Goal: Check status: Check status

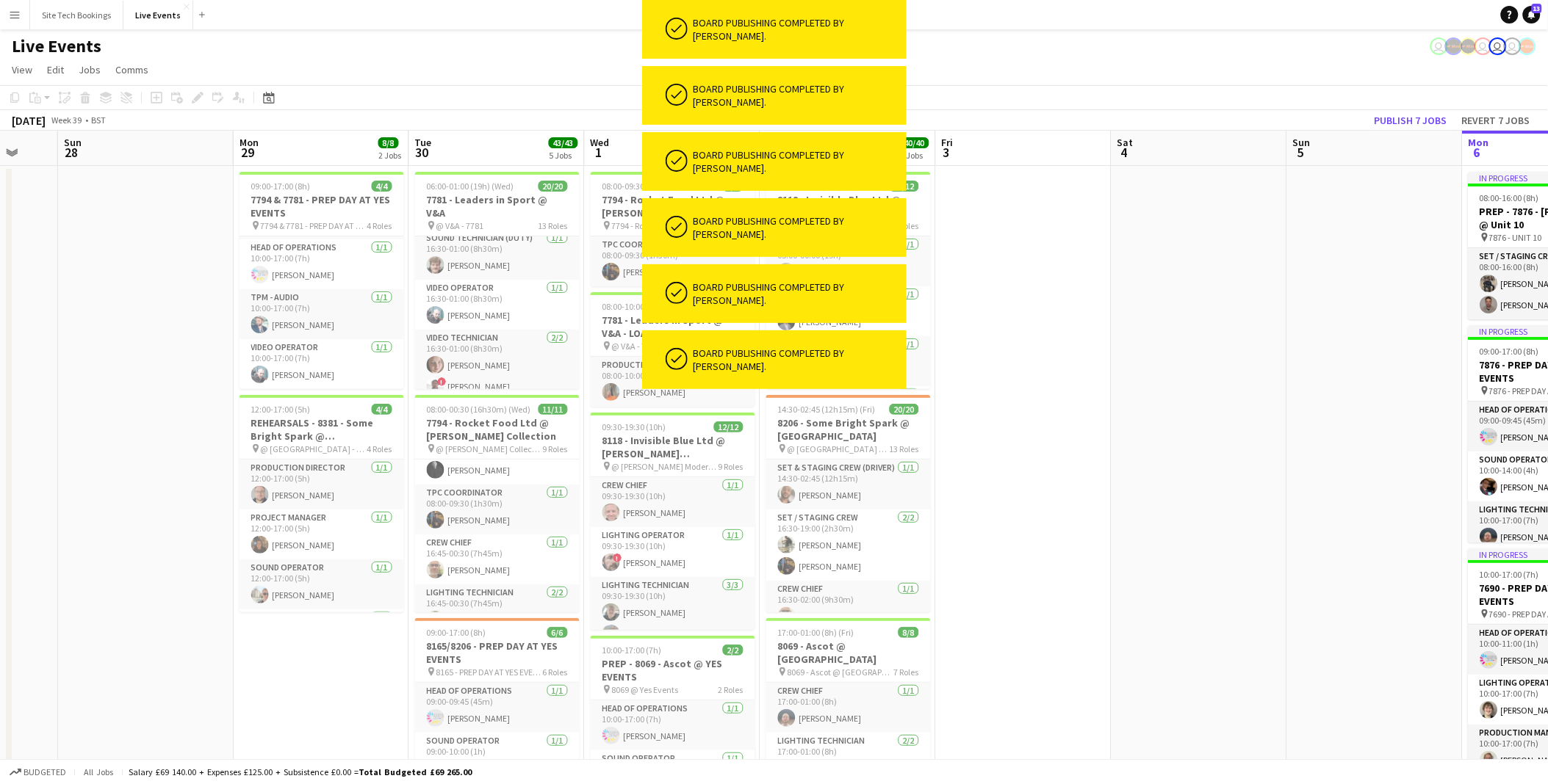
scroll to position [0, 358]
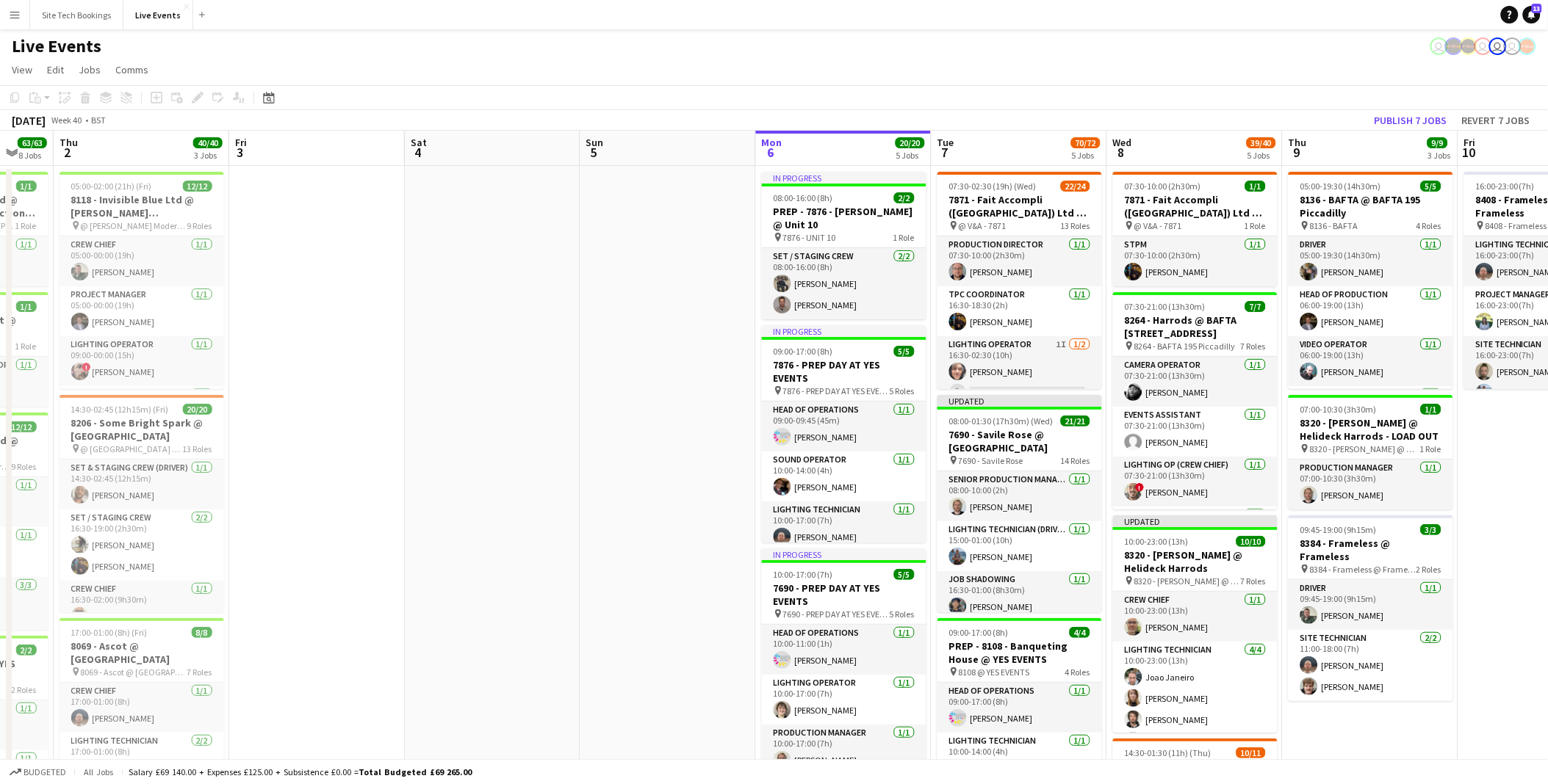
scroll to position [0, 535]
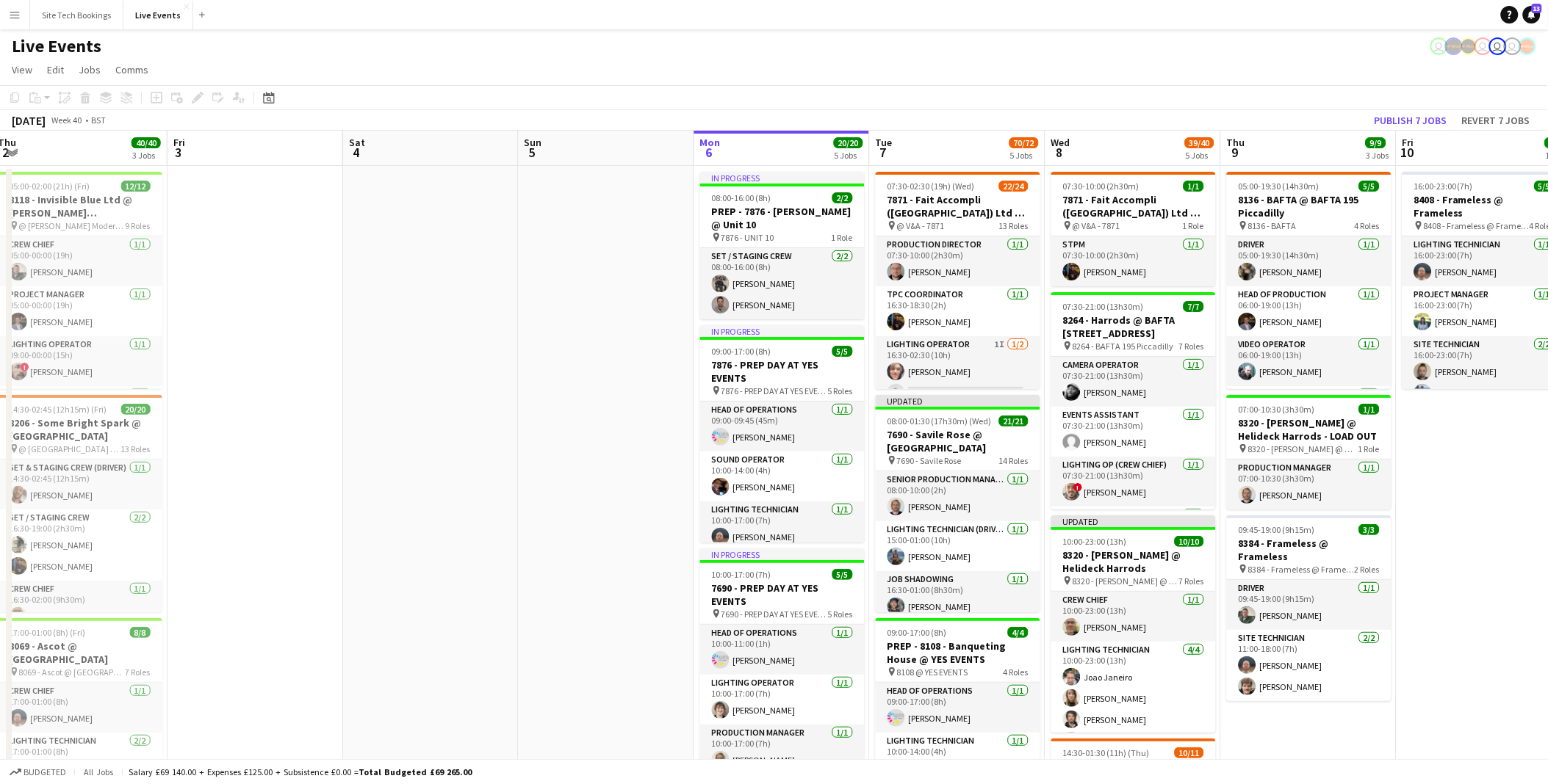
drag, startPoint x: 1134, startPoint y: 467, endPoint x: 298, endPoint y: 325, distance: 848.0
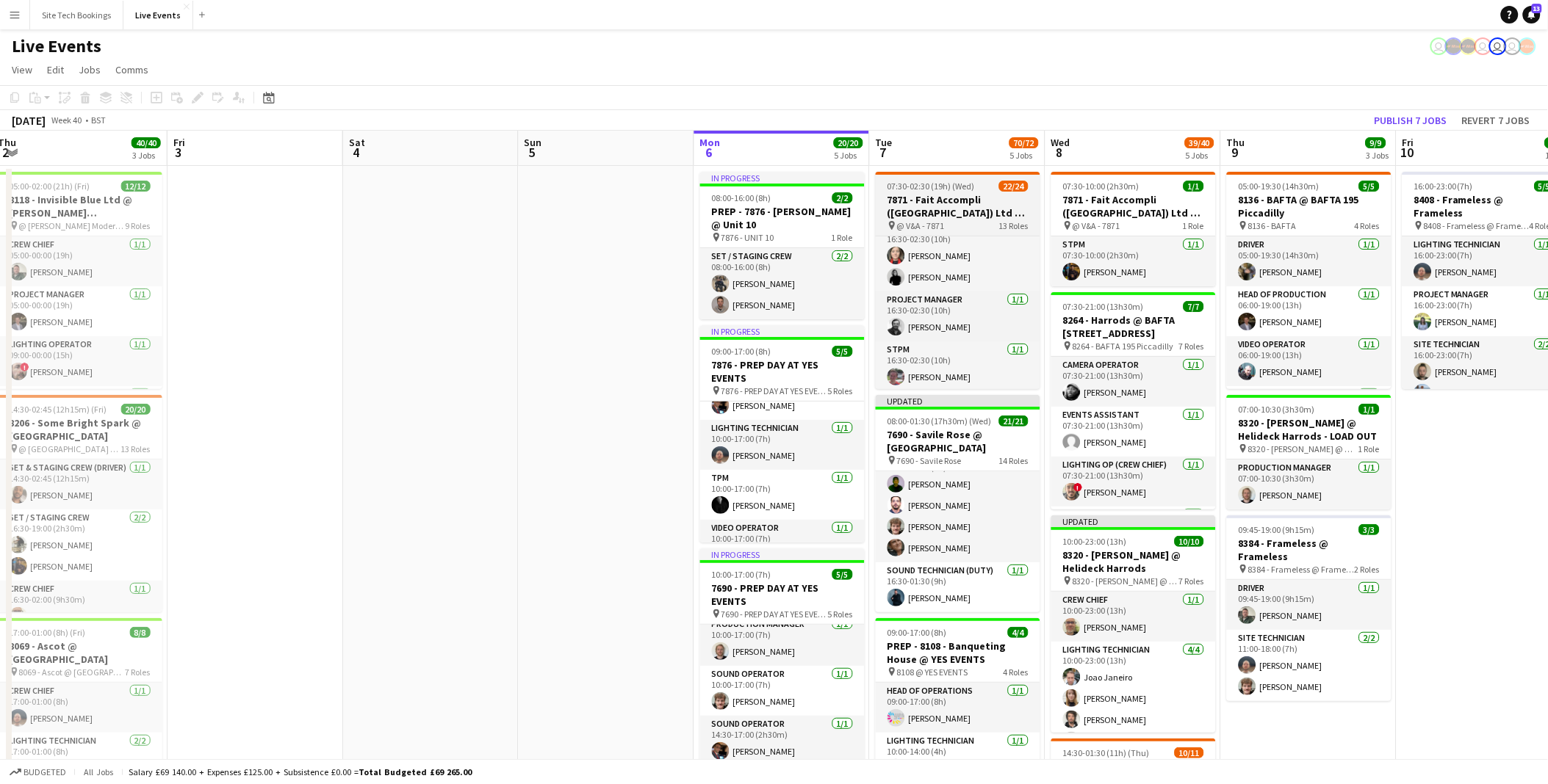
scroll to position [363, 0]
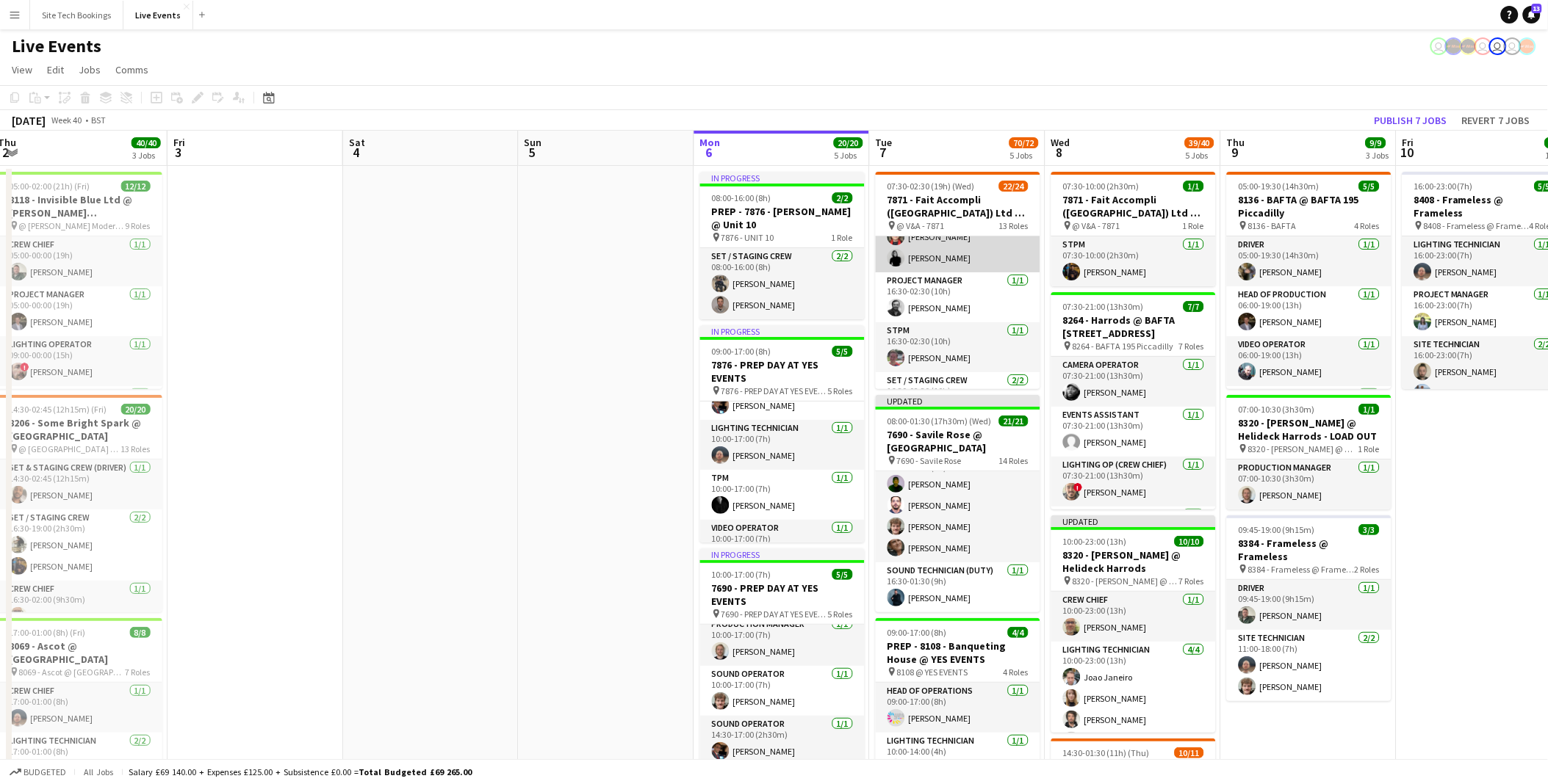
click at [887, 256] on app-user-avatar at bounding box center [896, 257] width 18 height 18
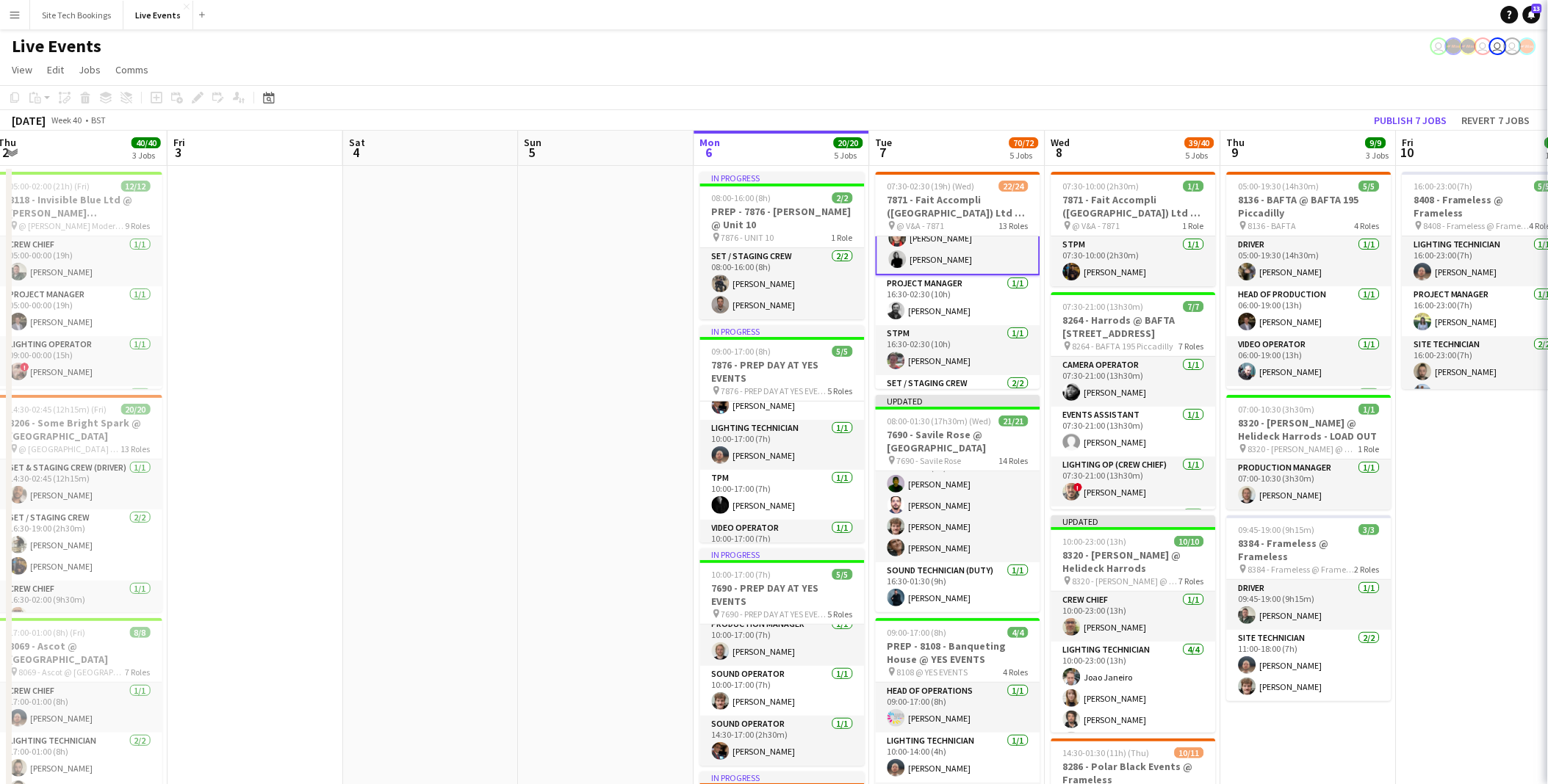
scroll to position [364, 0]
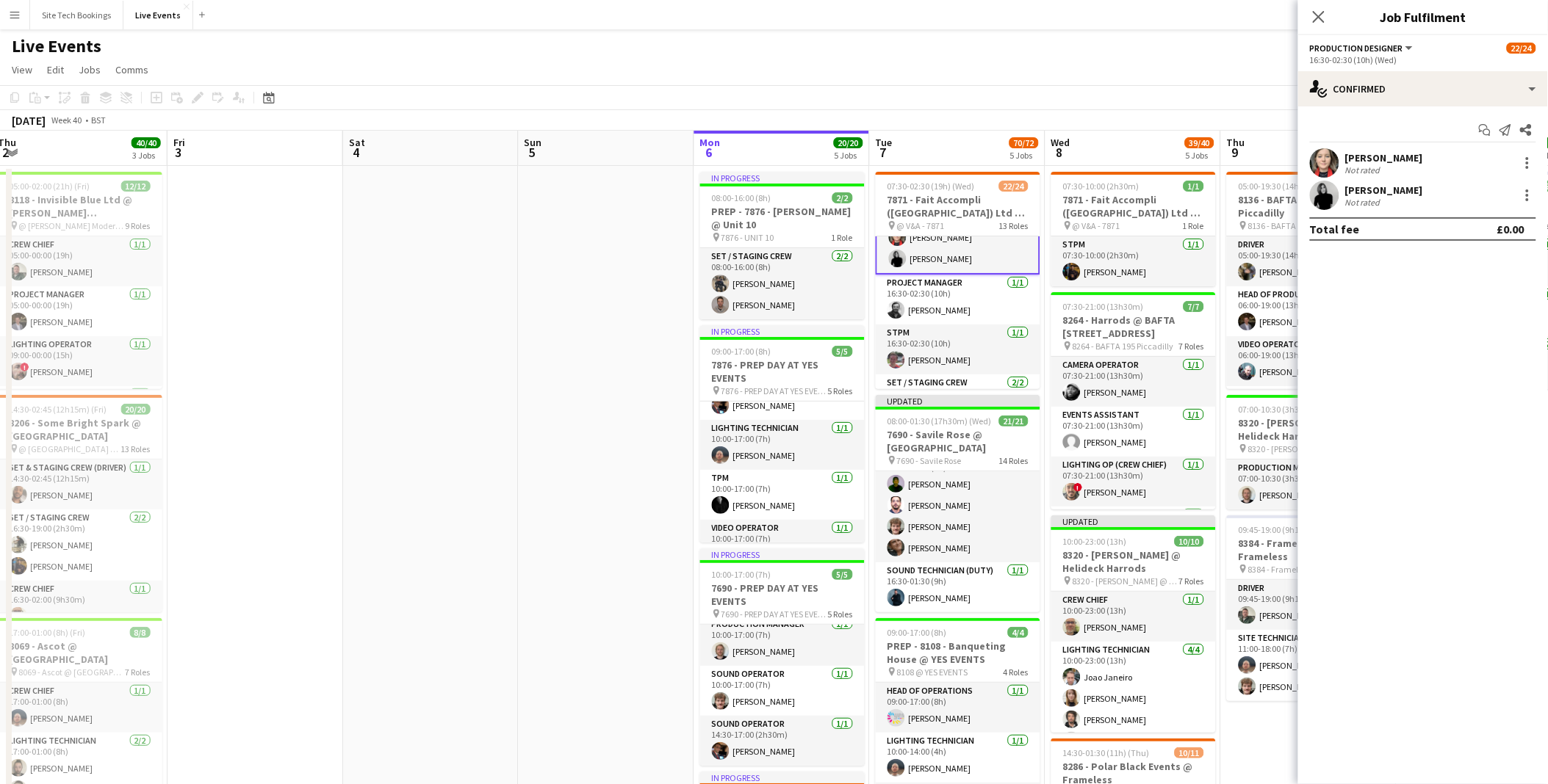
click at [1334, 197] on app-user-avatar at bounding box center [1325, 196] width 30 height 30
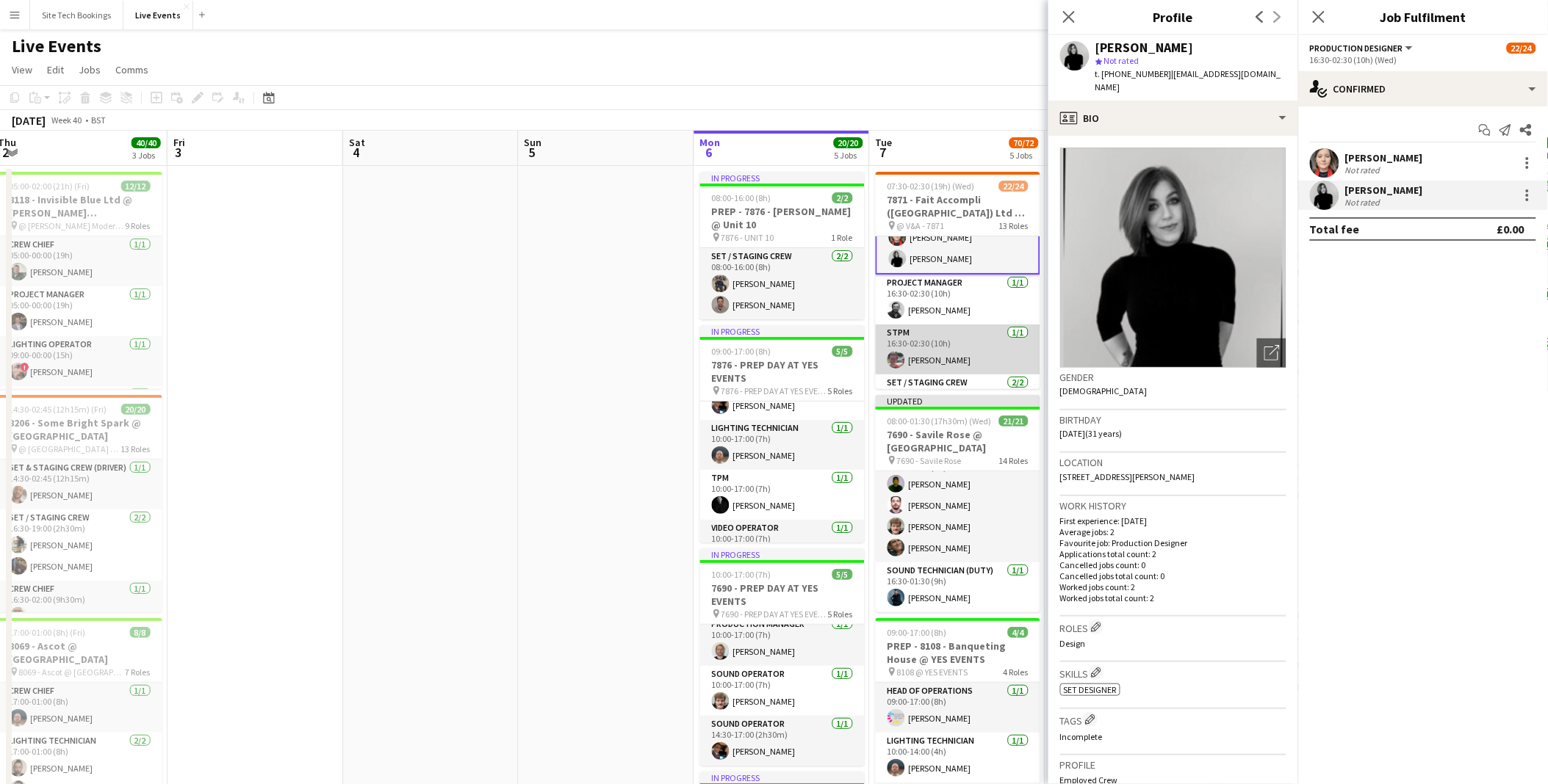
click at [1004, 347] on app-card-role "STPM [DATE] 16:30-02:30 (10h) [PERSON_NAME]" at bounding box center [958, 350] width 164 height 50
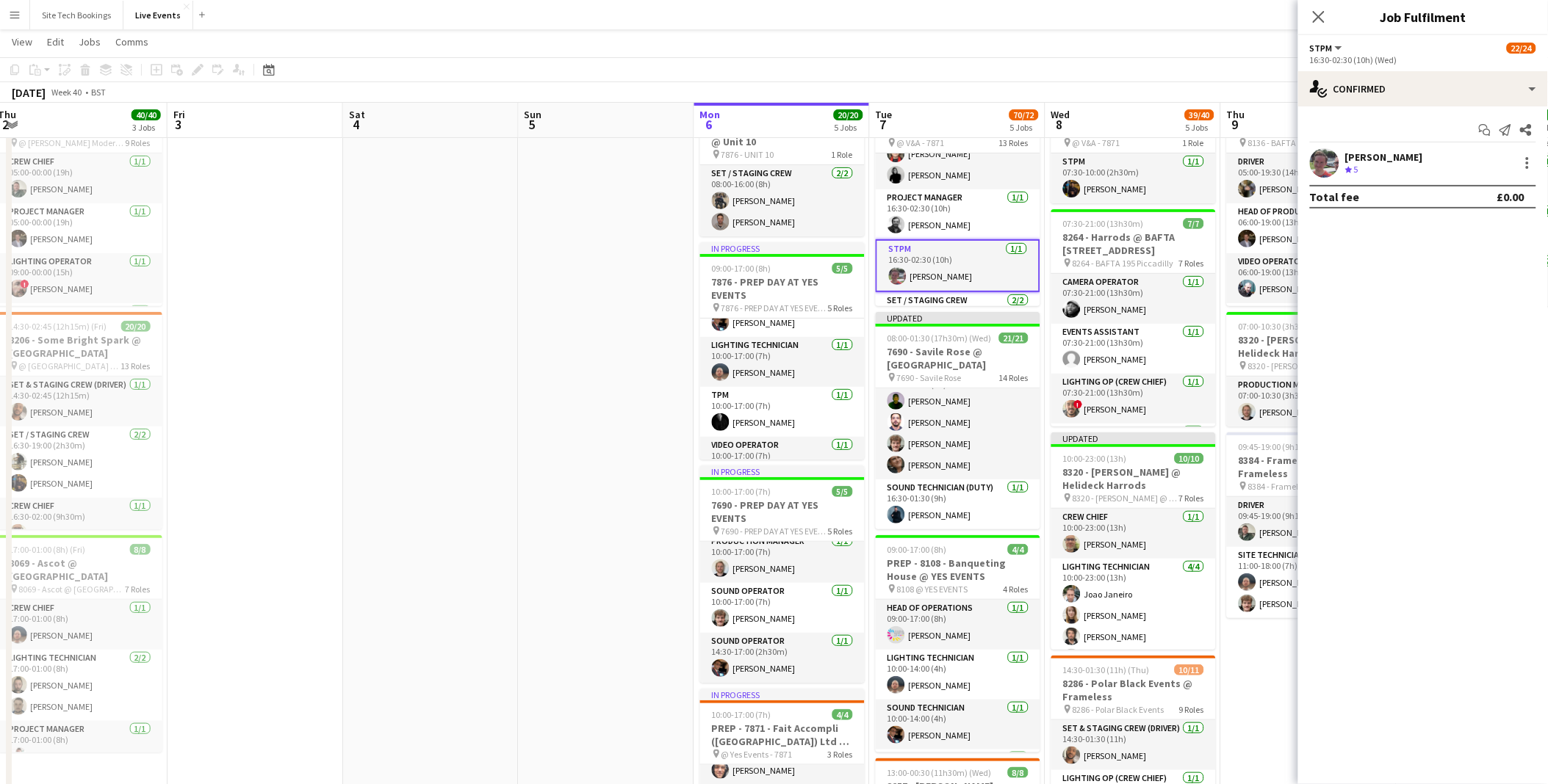
scroll to position [200, 0]
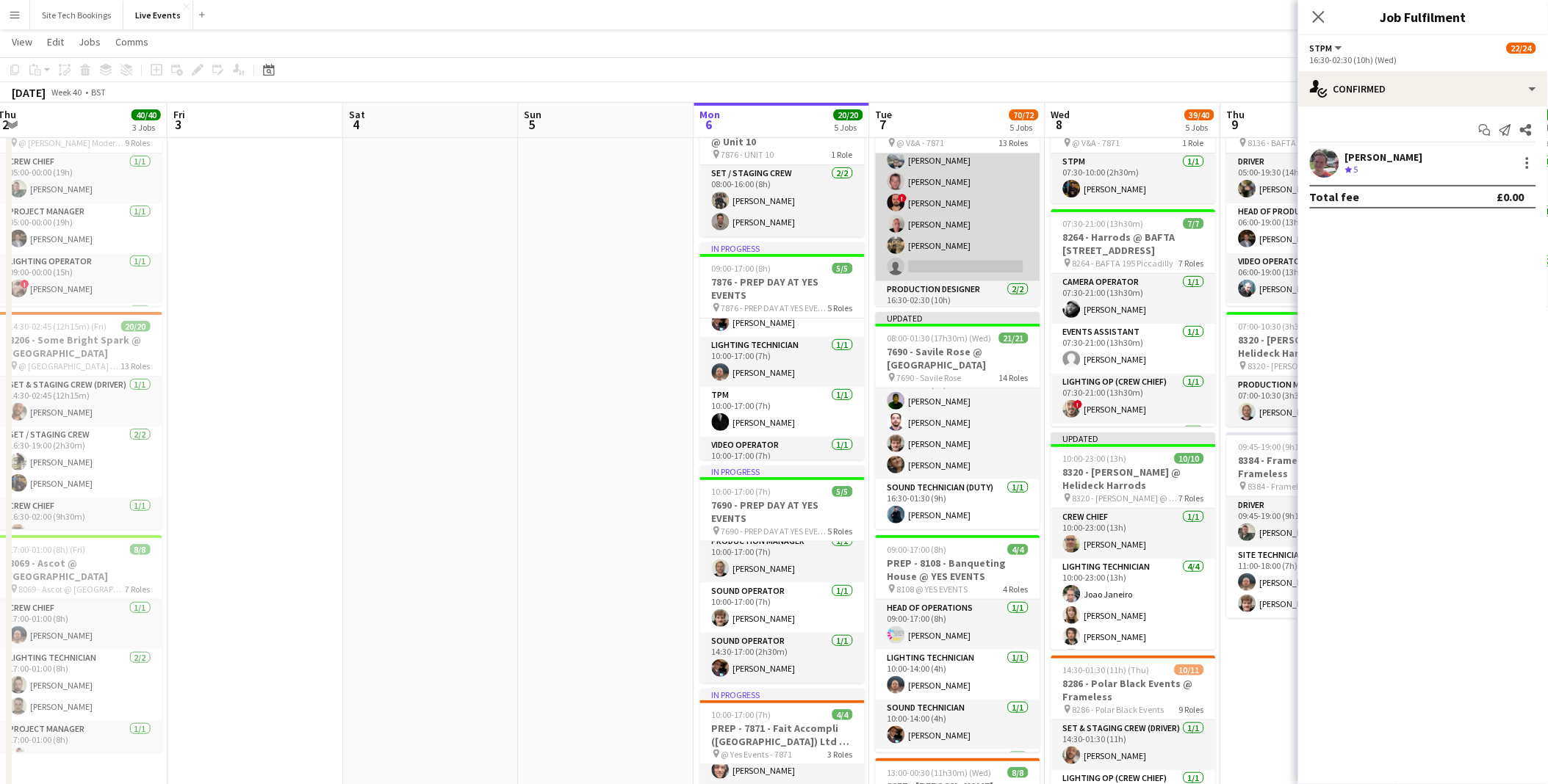
click at [895, 245] on app-user-avatar at bounding box center [896, 245] width 18 height 18
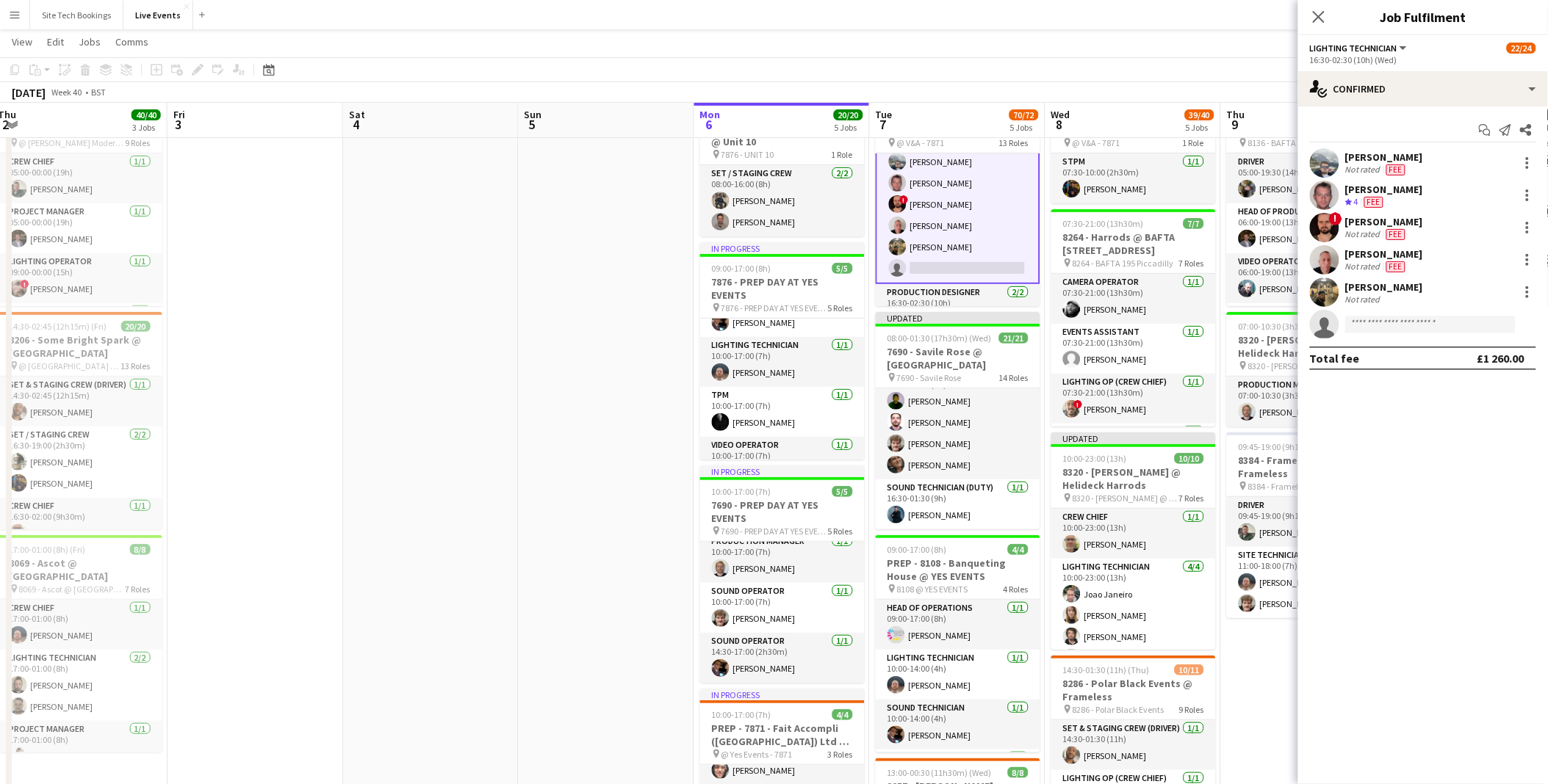
scroll to position [200, 0]
click at [1327, 292] on app-user-avatar at bounding box center [1325, 293] width 30 height 30
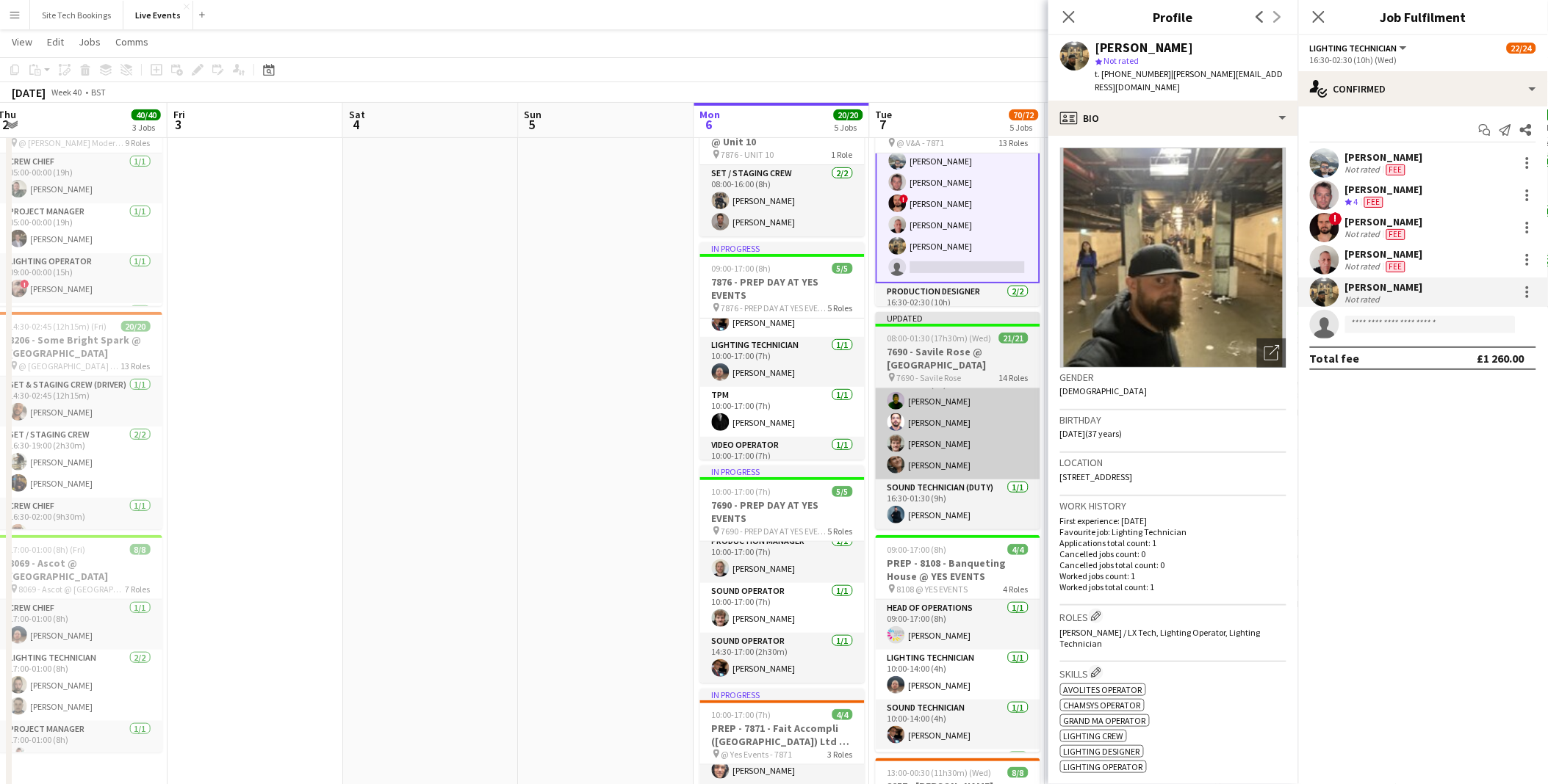
click at [951, 397] on app-card-role "Sound Technician [DATE] 16:30-01:30 (9h) [PERSON_NAME] [PERSON_NAME] [PERSON_NA…" at bounding box center [958, 422] width 164 height 113
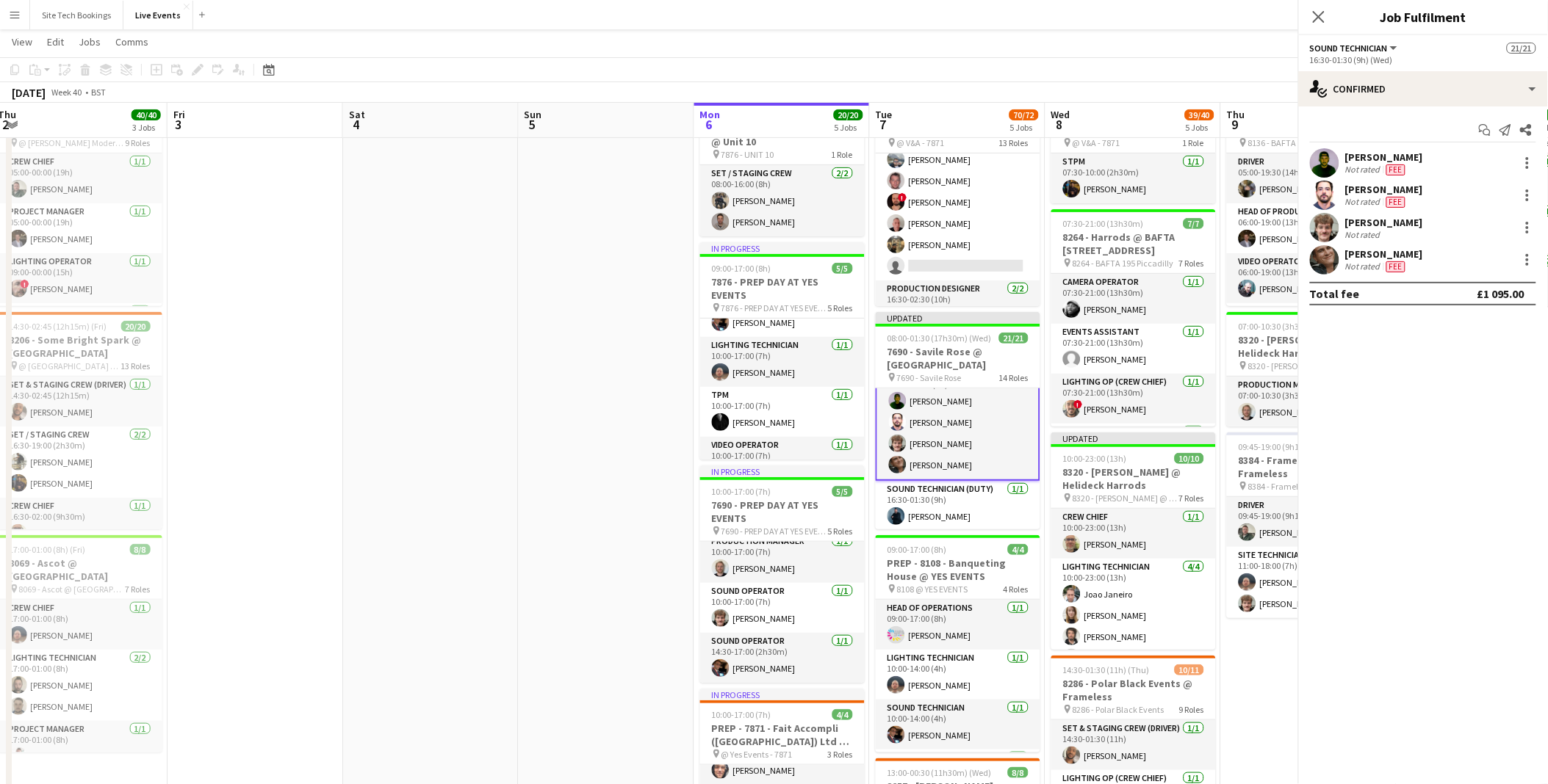
scroll to position [710, 0]
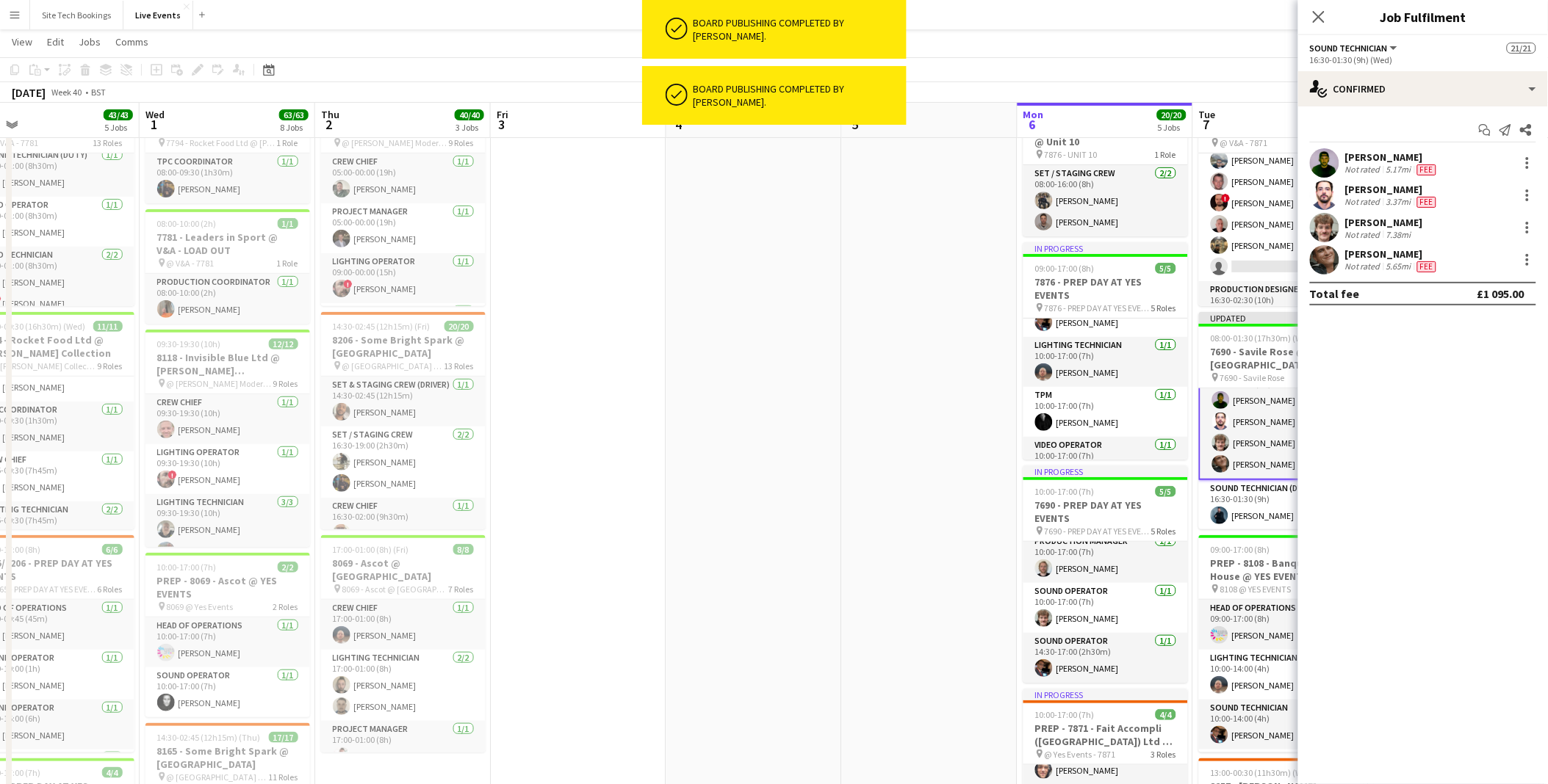
drag, startPoint x: 560, startPoint y: 436, endPoint x: 1082, endPoint y: 435, distance: 522.0
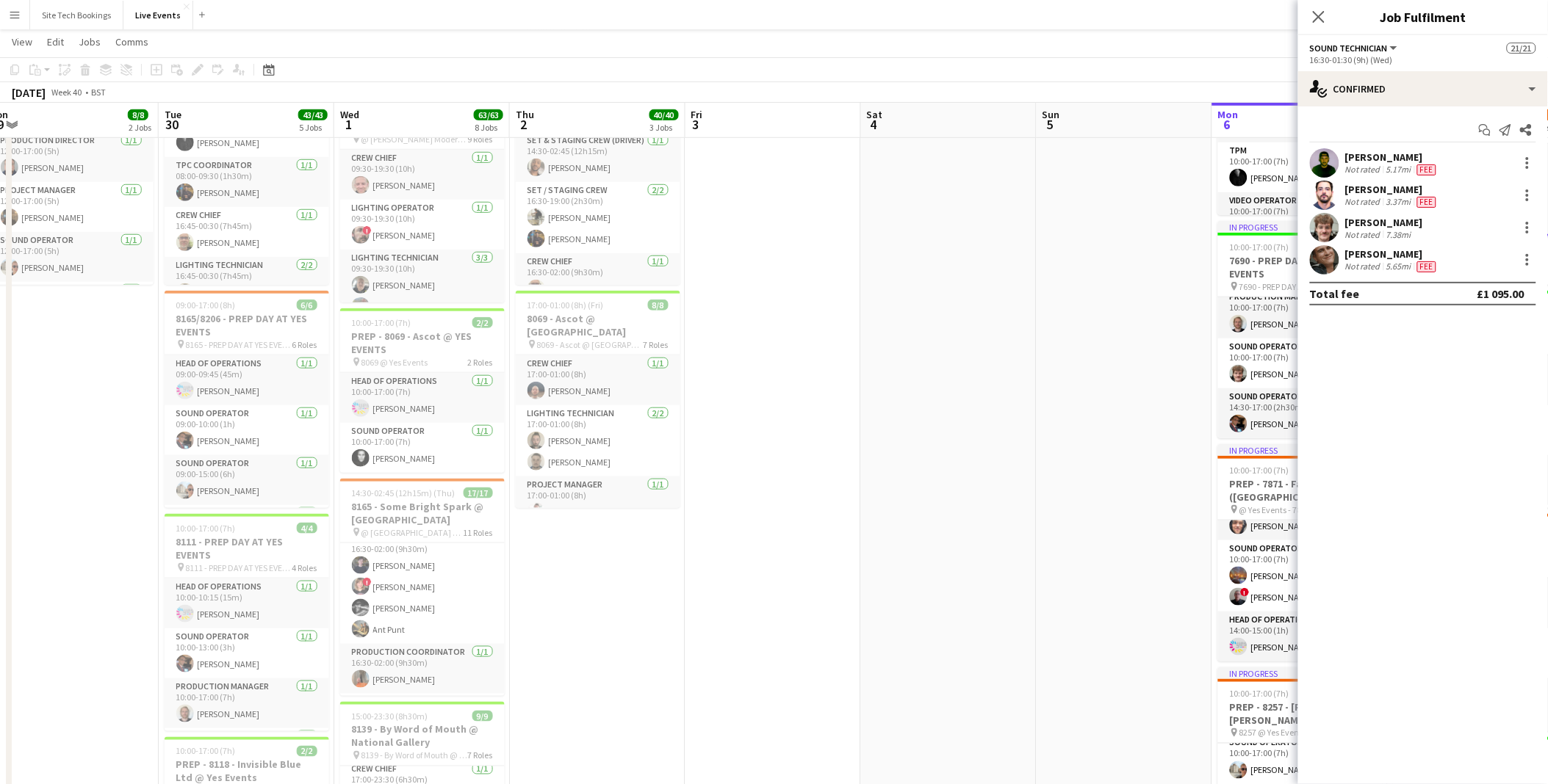
scroll to position [163, 0]
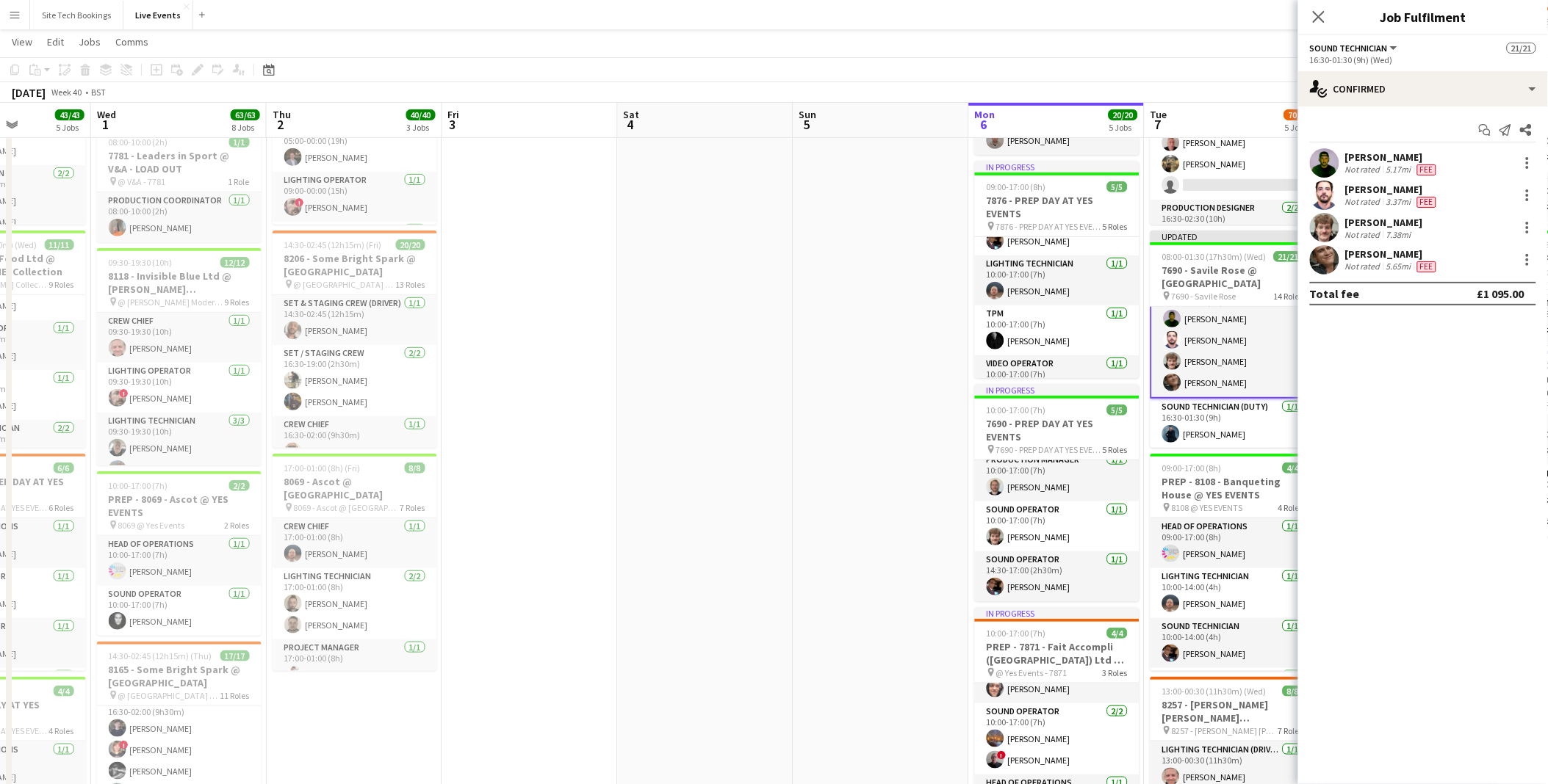
drag, startPoint x: 841, startPoint y: 430, endPoint x: 531, endPoint y: 414, distance: 310.4
click at [460, 409] on app-calendar-viewport "Sat 27 Sun 28 Mon 29 8/8 2 Jobs Tue 30 43/43 5 Jobs Wed 1 63/63 8 Jobs Thu 2 40…" at bounding box center [774, 728] width 1548 height 1668
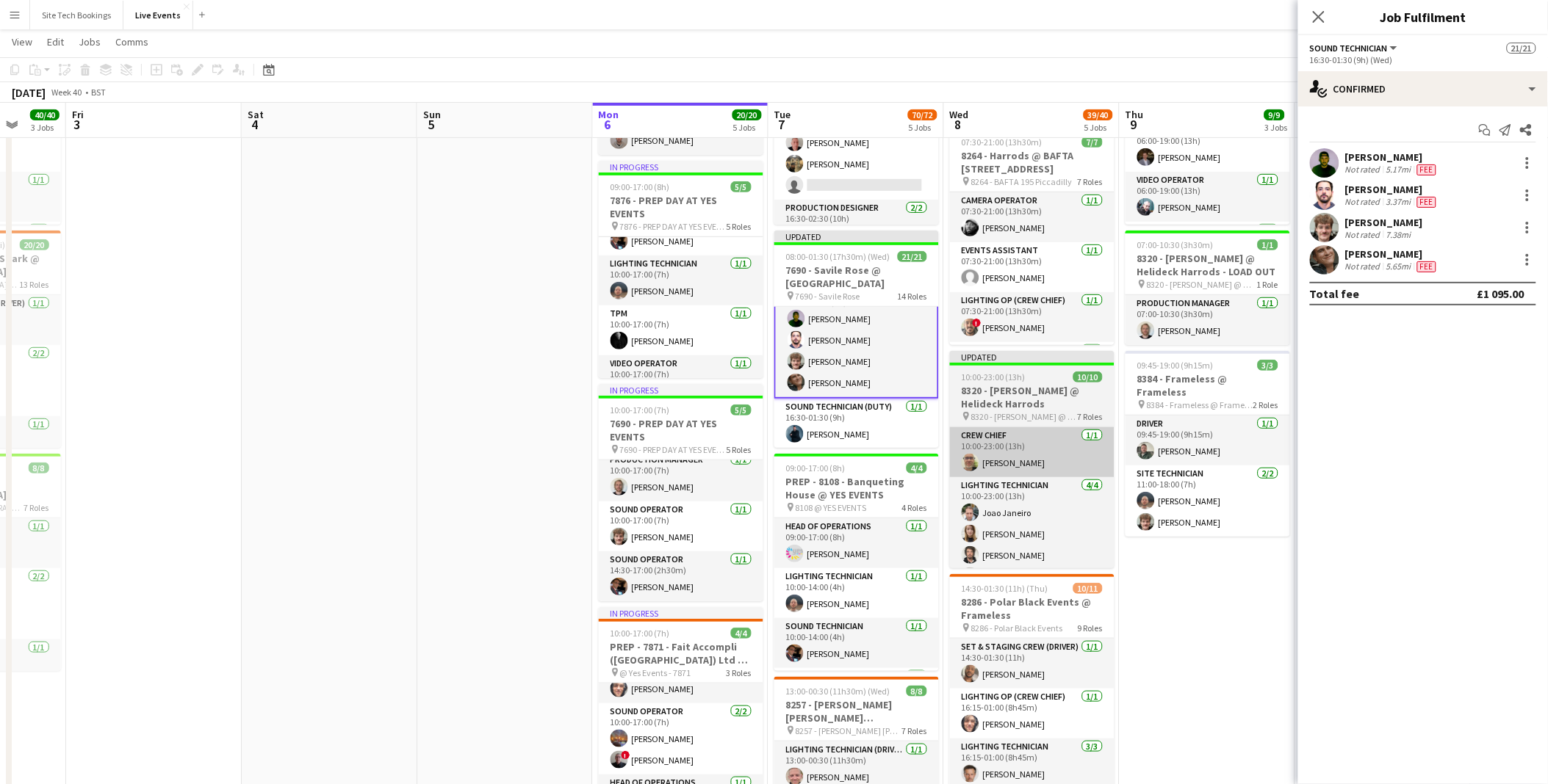
drag, startPoint x: 916, startPoint y: 439, endPoint x: 653, endPoint y: 437, distance: 263.0
click at [496, 442] on app-calendar-viewport "Tue 30 43/43 5 Jobs Wed 1 63/63 8 Jobs Thu 2 40/40 3 Jobs Fri 3 Sat 4 Sun 5 Mon…" at bounding box center [774, 728] width 1548 height 1668
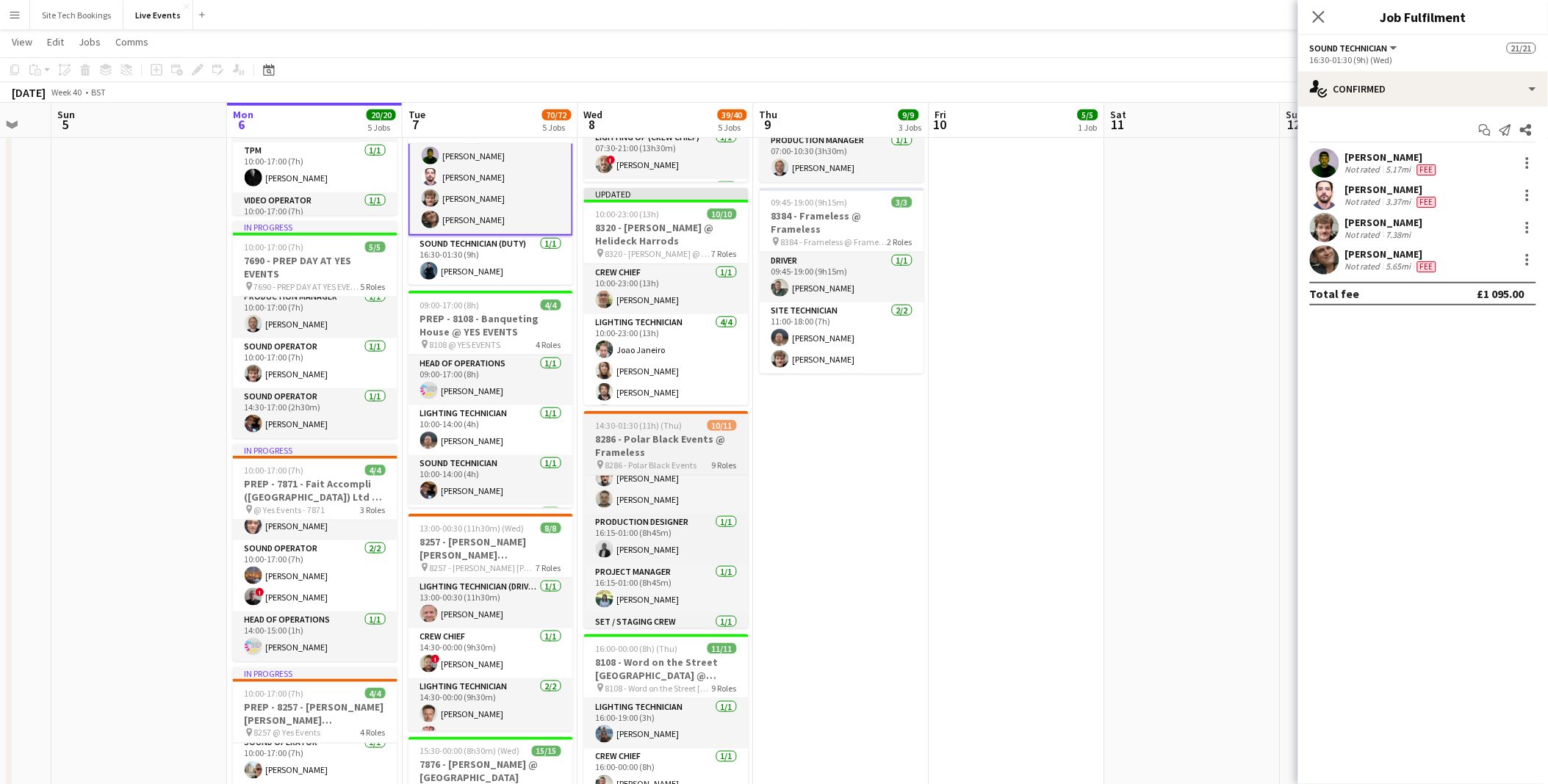
scroll to position [148, 0]
click at [747, 548] on app-date-cell "07:30-10:00 (2h30m) 1/1 7871 - Fait Accompli (London) Ltd @ V&A - LOAD OUT pin …" at bounding box center [666, 619] width 175 height 1561
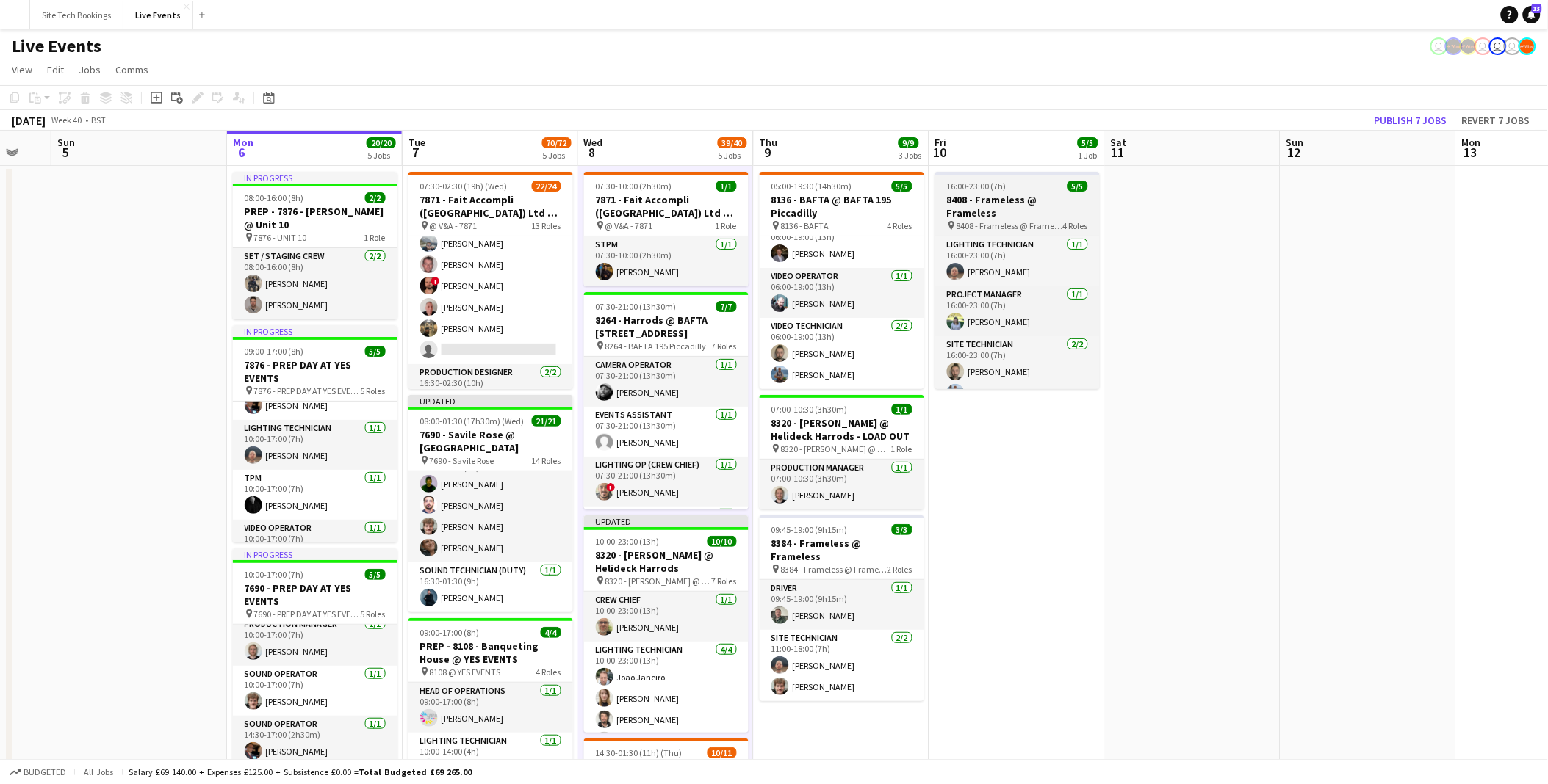
scroll to position [37, 0]
